Goal: Find specific page/section: Find specific page/section

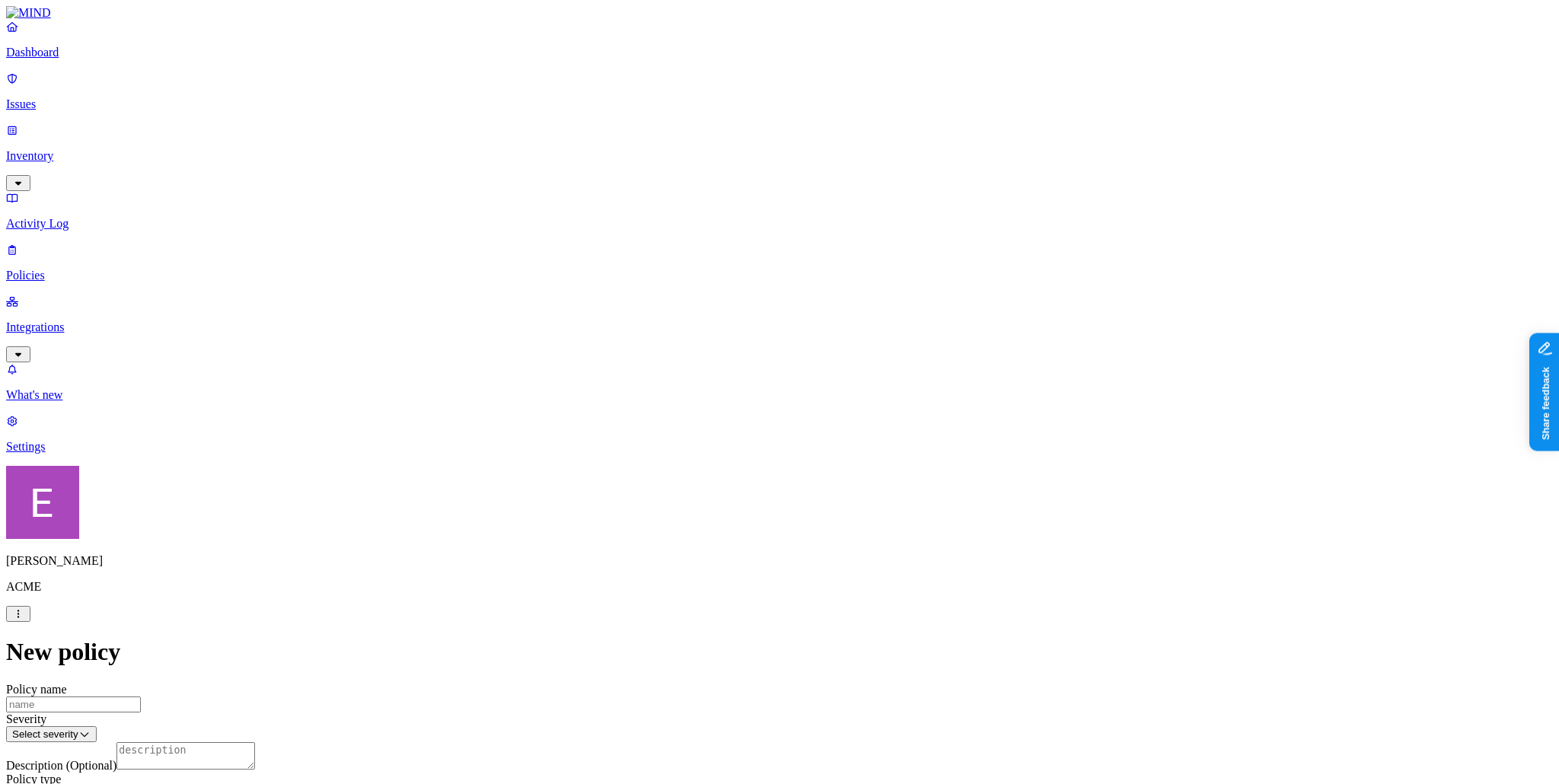
click at [139, 763] on html "Dashboard Issues Inventory Activity Log Policies Integrations What's new 1 Sett…" at bounding box center [779, 686] width 1559 height 1372
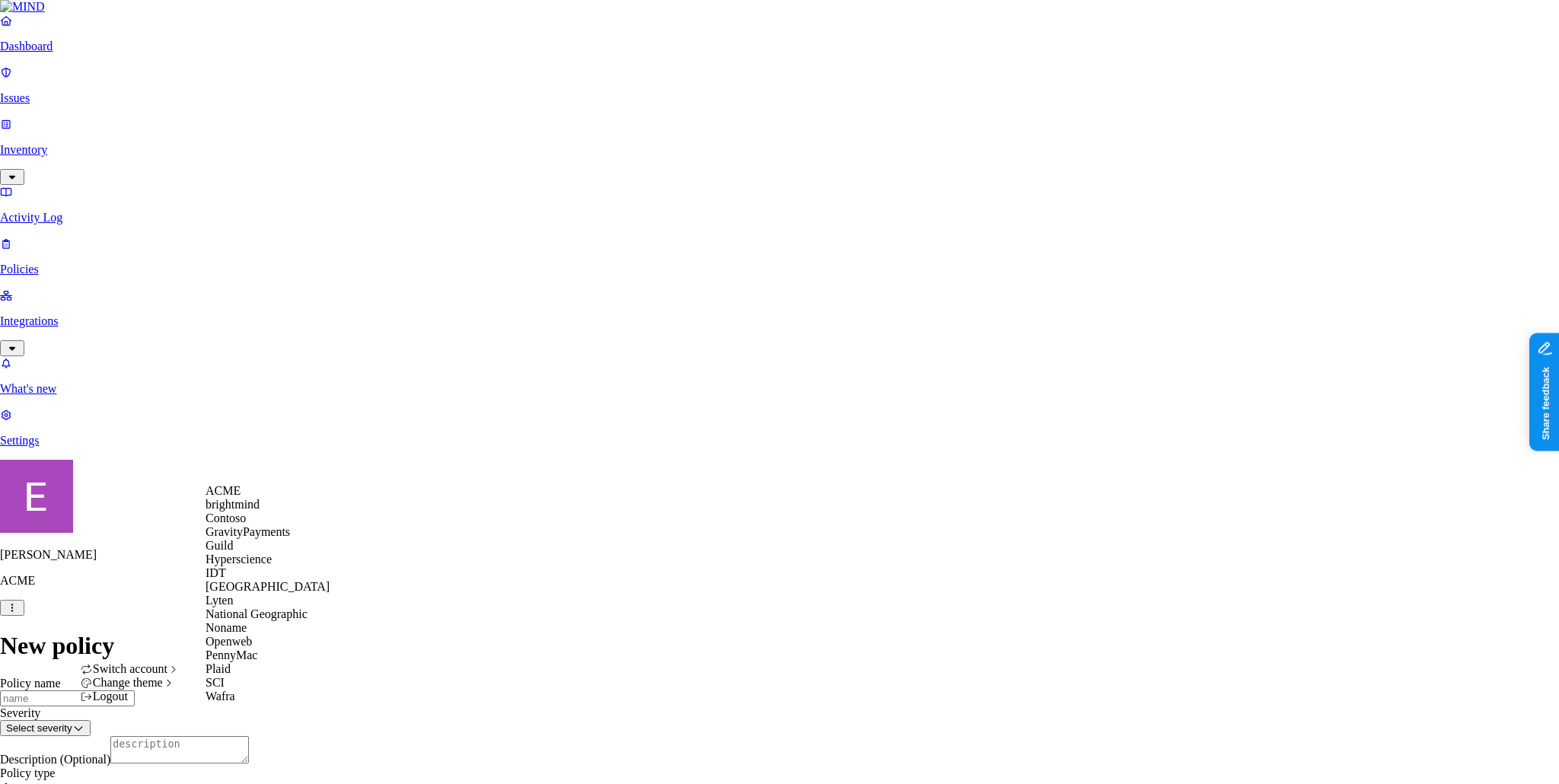
scroll to position [152, 0]
click at [249, 689] on div "SCI" at bounding box center [267, 682] width 124 height 14
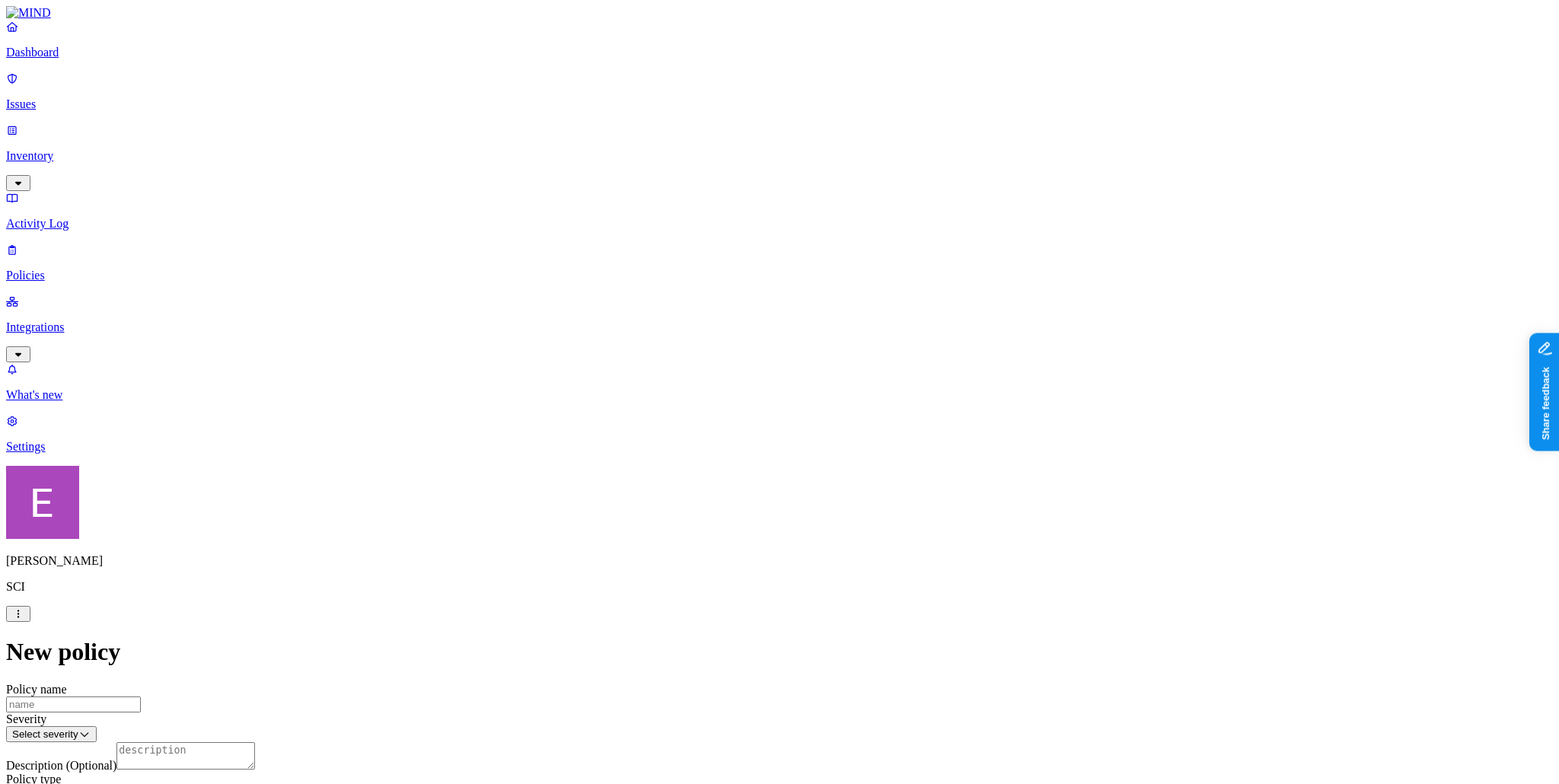
click at [83, 59] on p "Dashboard" at bounding box center [779, 53] width 1547 height 14
